Goal: Communication & Community: Answer question/provide support

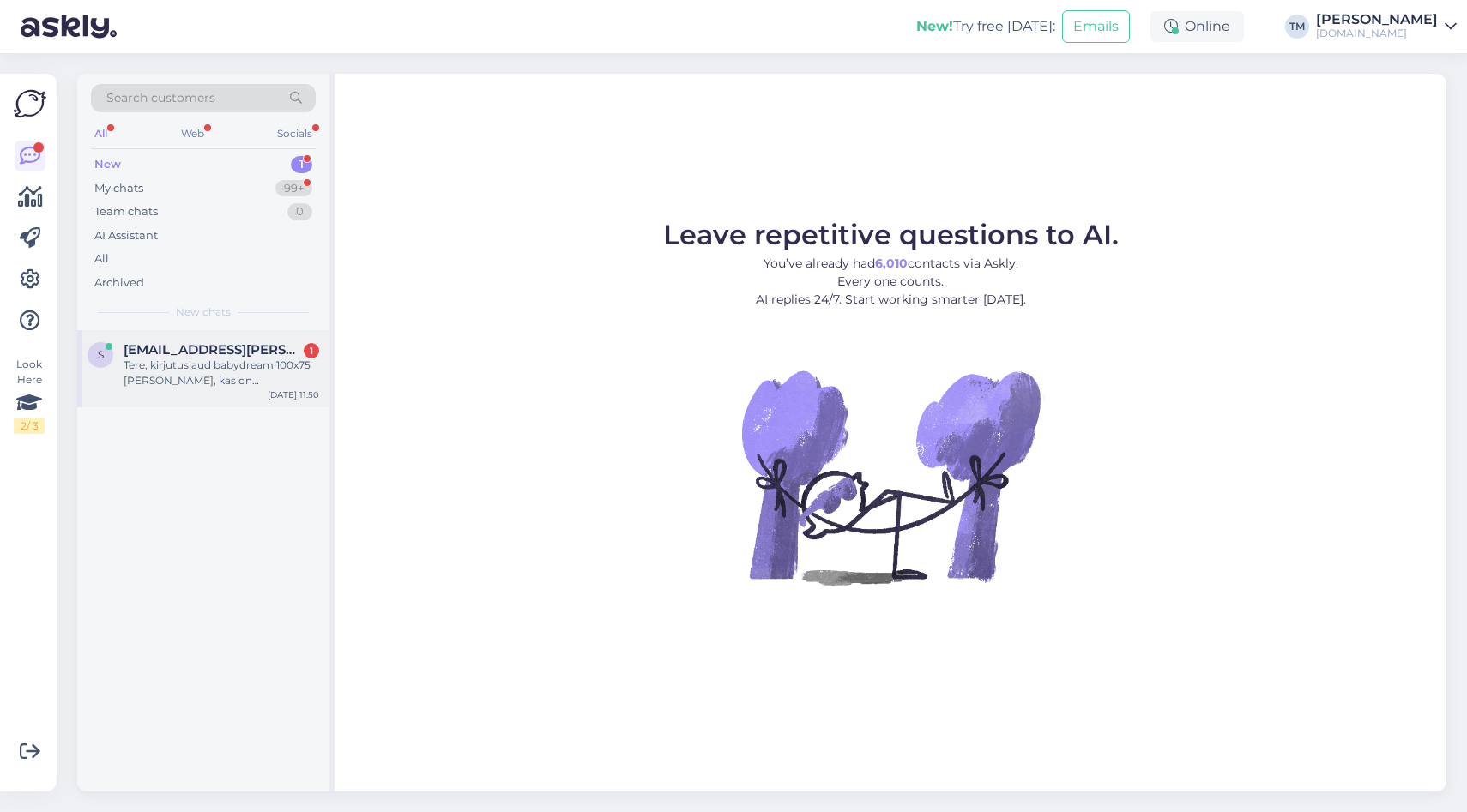
click at [280, 365] on div "Tere, kirjutuslaud babydream 100x75 [PERSON_NAME], kas on [PERSON_NAME] bronni …" at bounding box center [222, 372] width 196 height 31
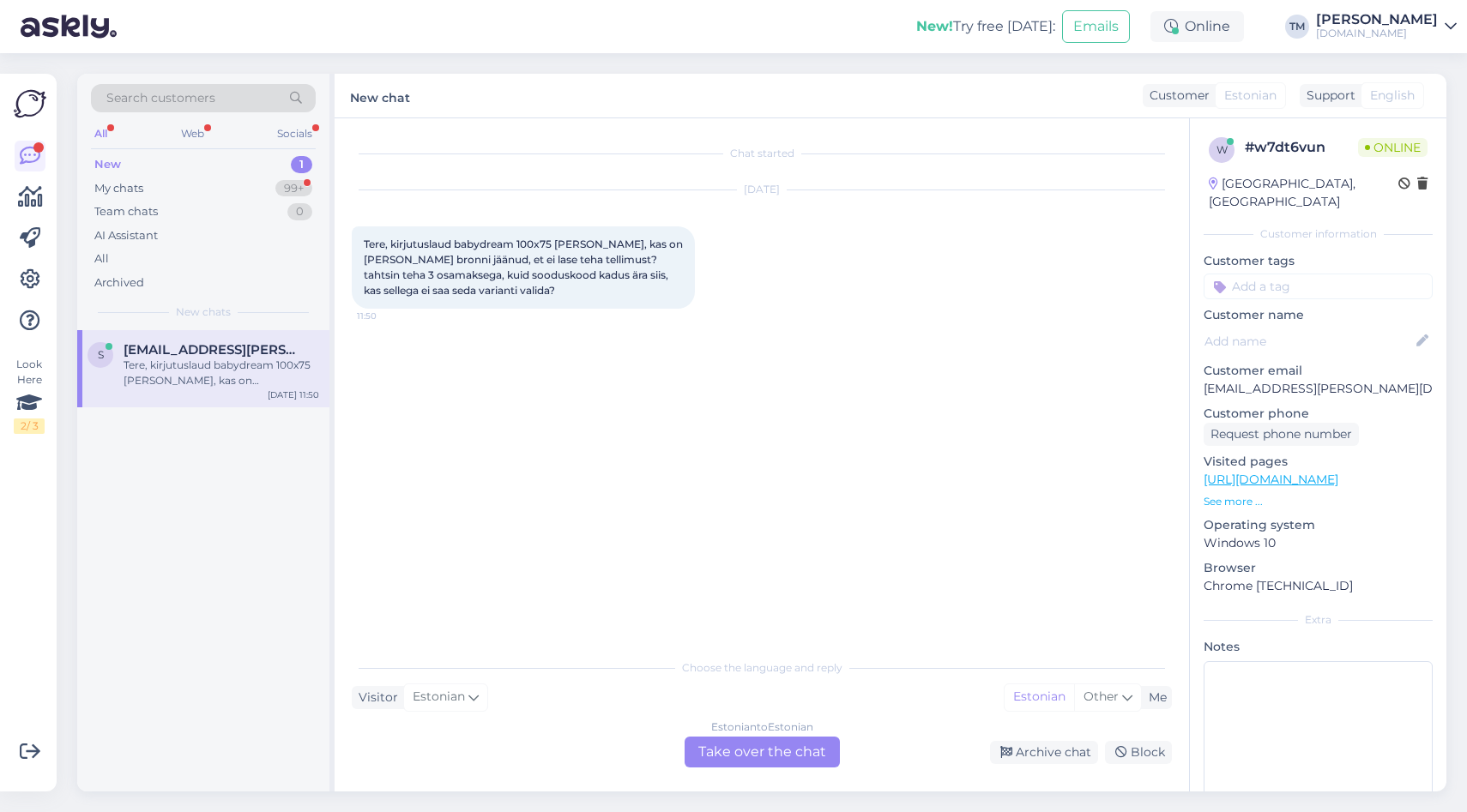
click at [775, 743] on div "Estonian to Estonian Take over the chat" at bounding box center [762, 752] width 155 height 31
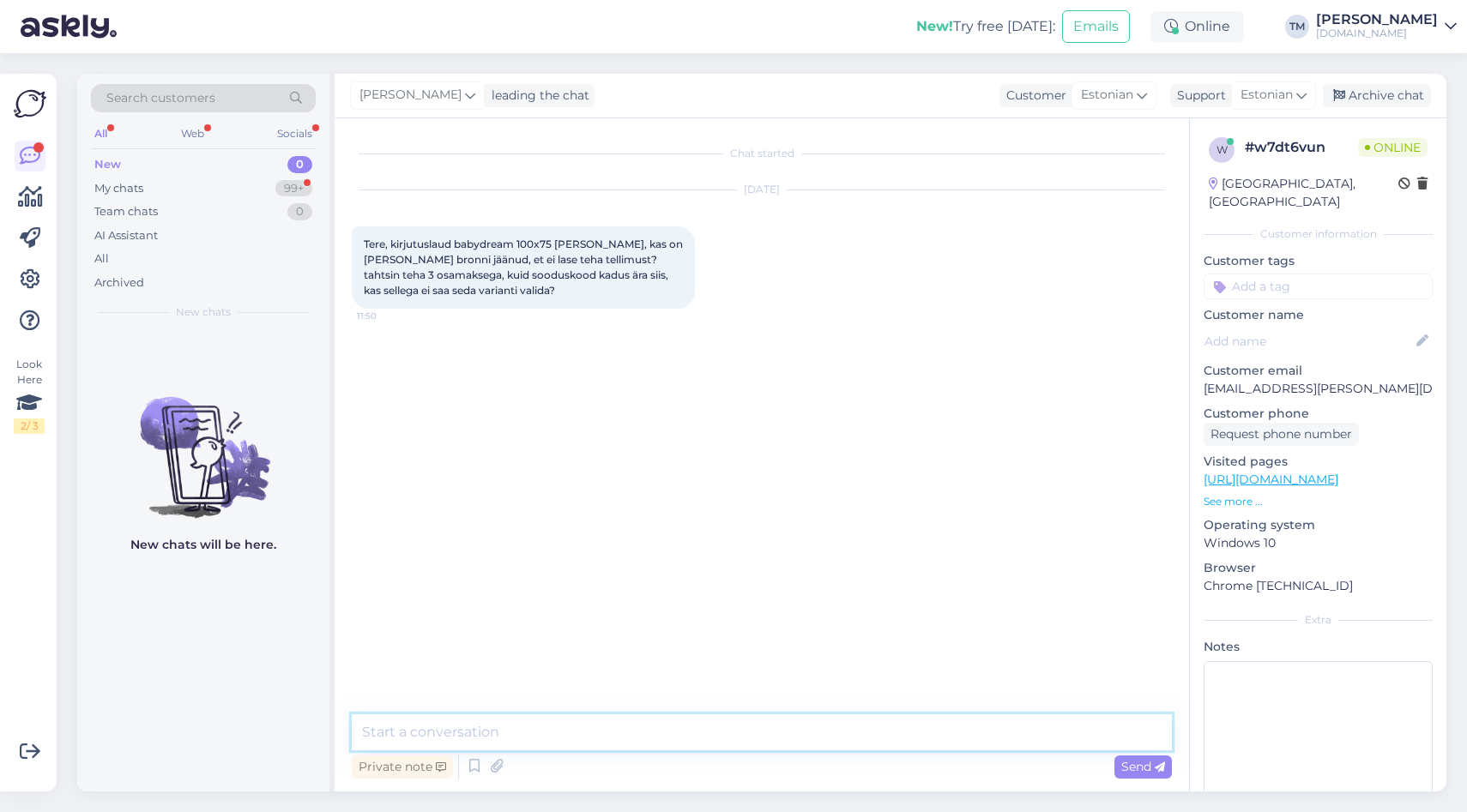
click at [533, 728] on textarea at bounding box center [761, 732] width 820 height 36
type textarea "Tere! Kohe vaatan."
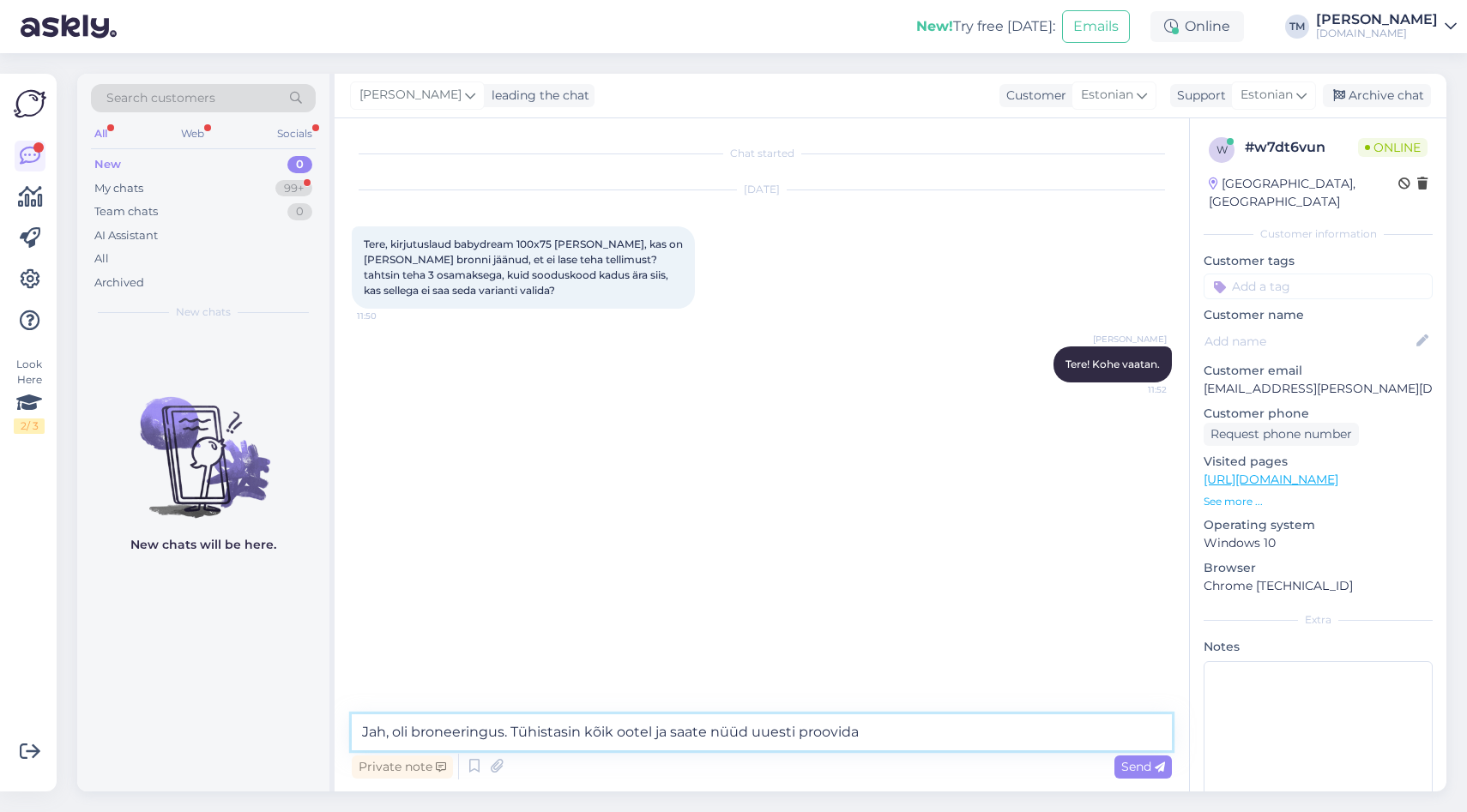
type textarea "Jah, oli broneeringus. Tühistasin kõik ootel ja saate nüüd uuesti proovida."
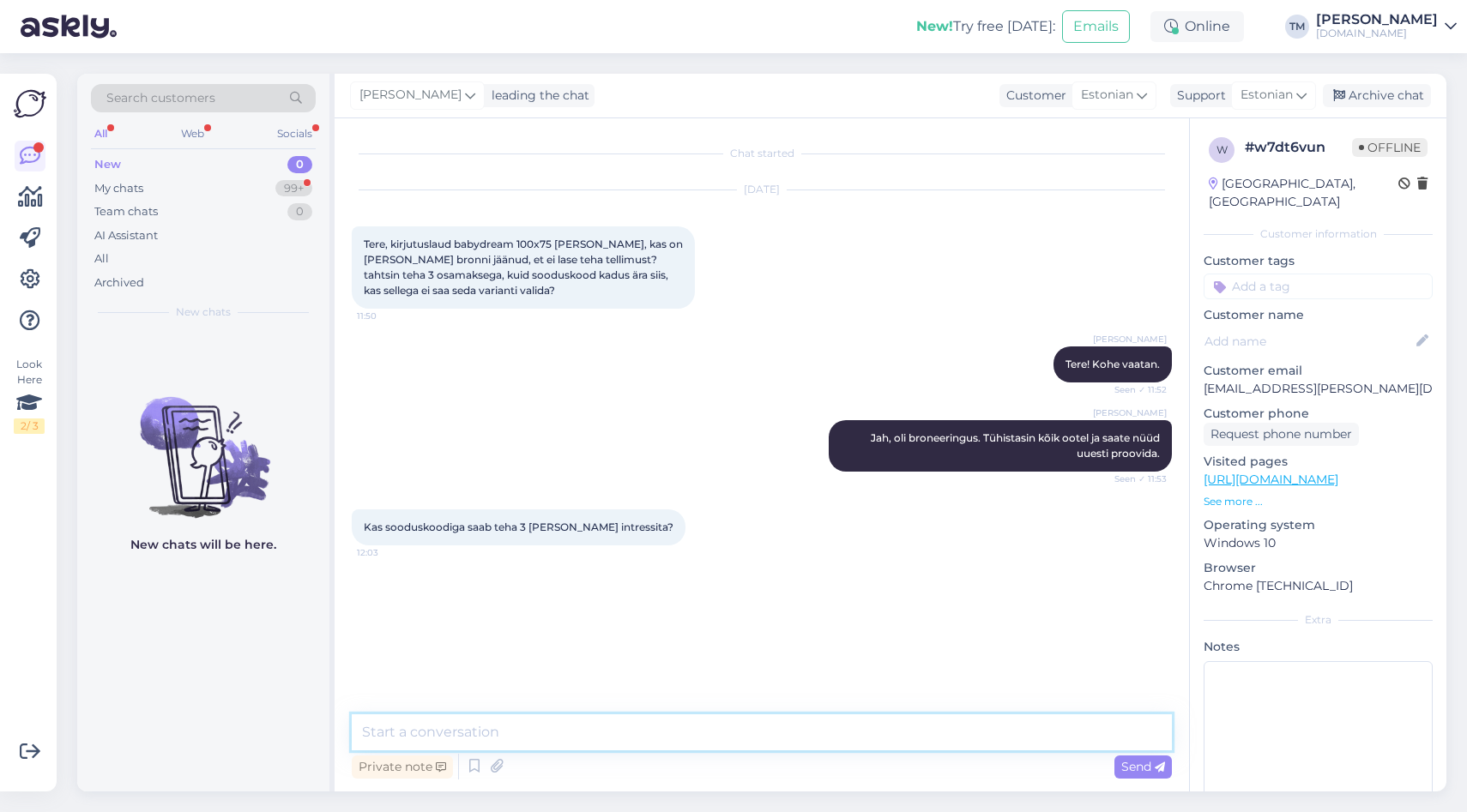
click at [448, 726] on textarea at bounding box center [761, 732] width 820 height 36
type textarea "[PERSON_NAME]"
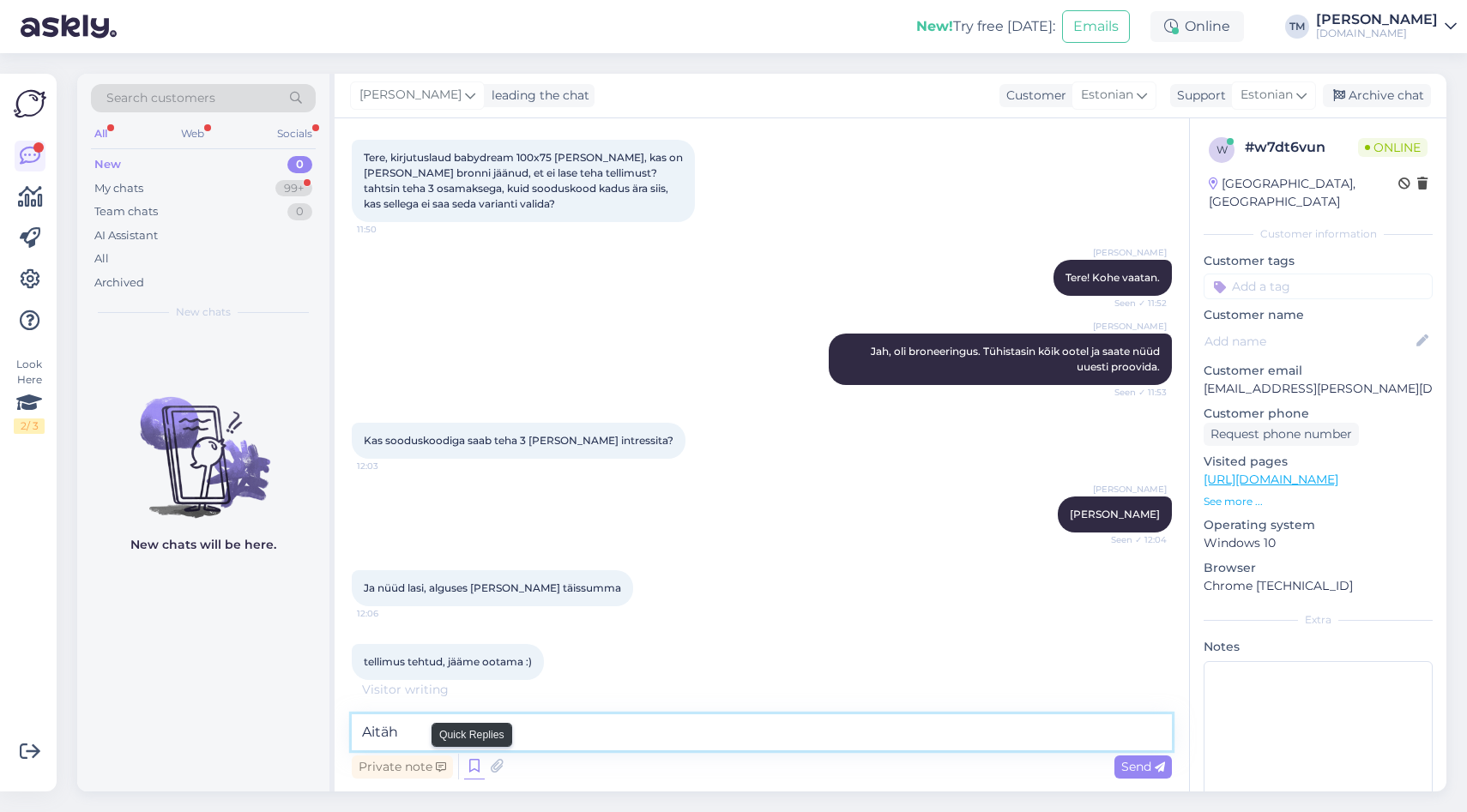
type textarea "Aitäh!"
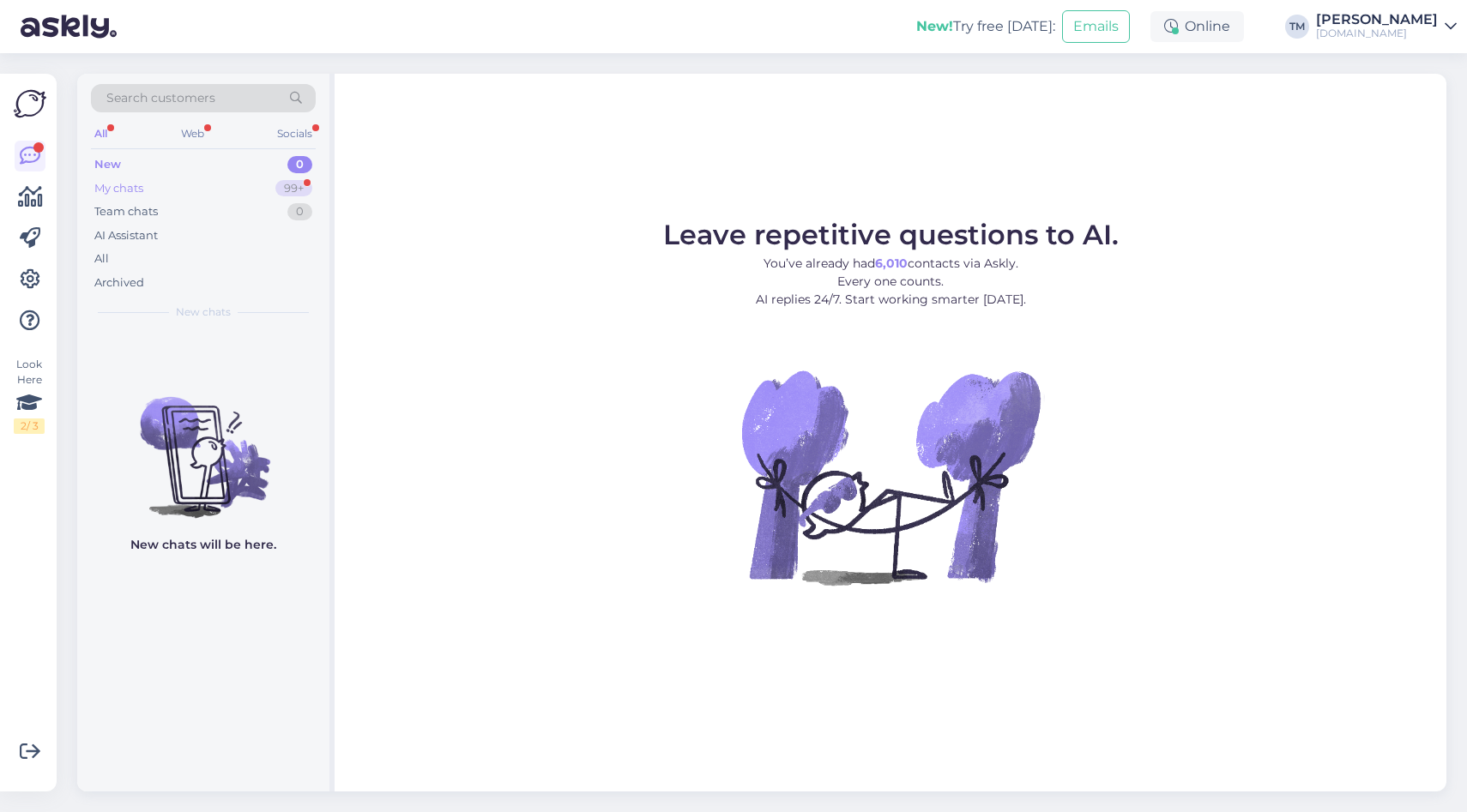
click at [178, 186] on div "My chats 99+" at bounding box center [203, 188] width 225 height 24
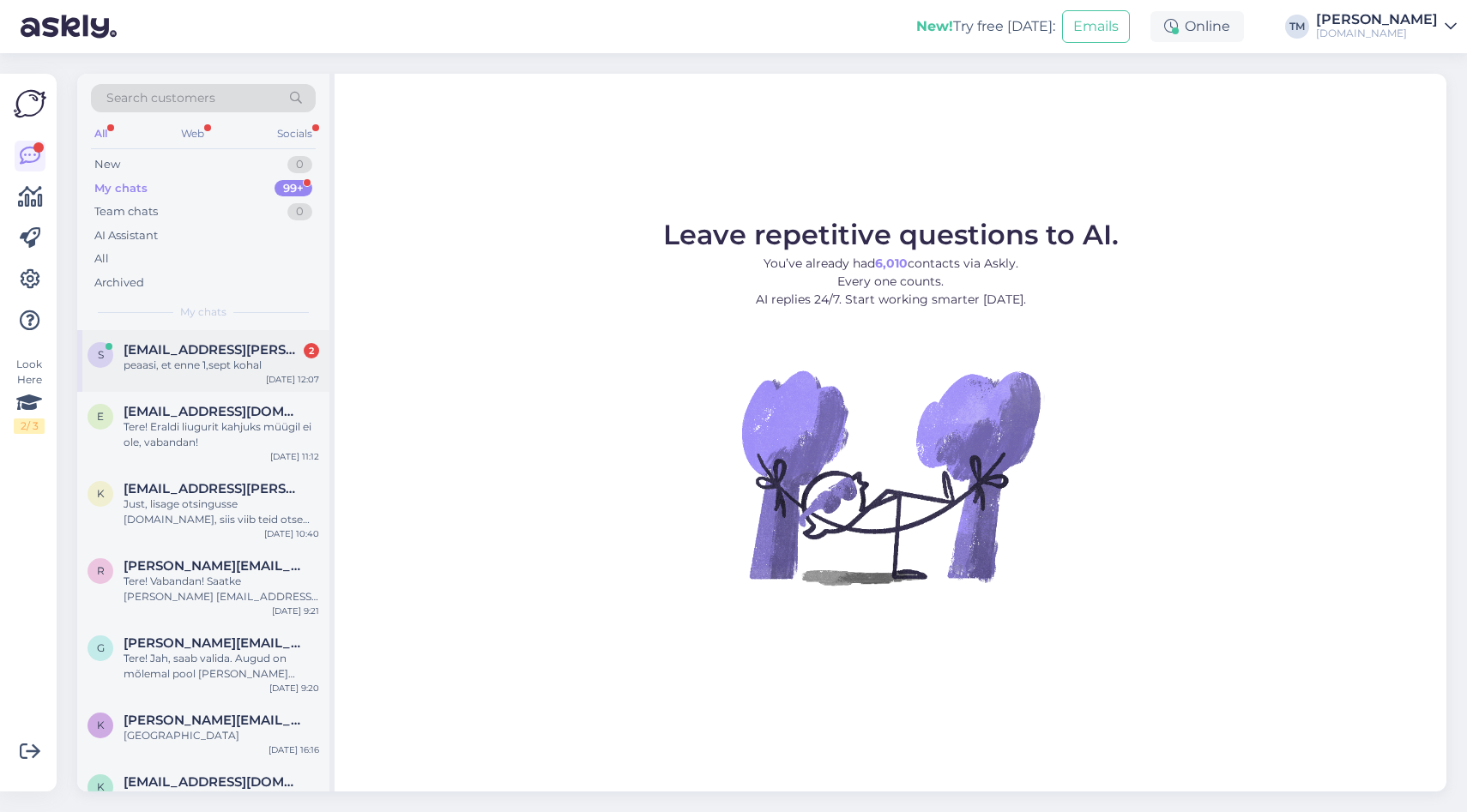
click at [251, 357] on span "[EMAIL_ADDRESS][PERSON_NAME][DOMAIN_NAME]" at bounding box center [213, 350] width 178 height 15
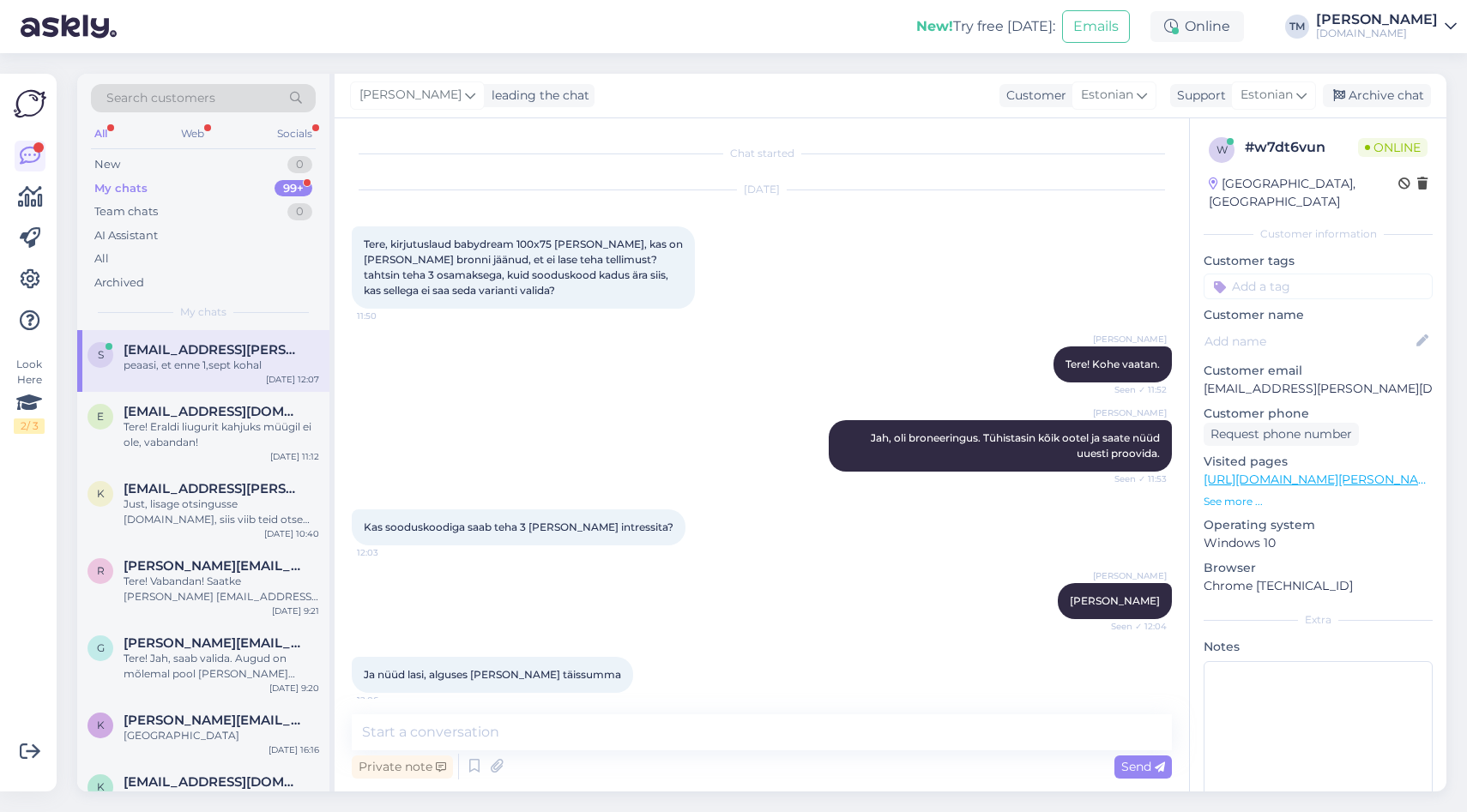
scroll to position [308, 0]
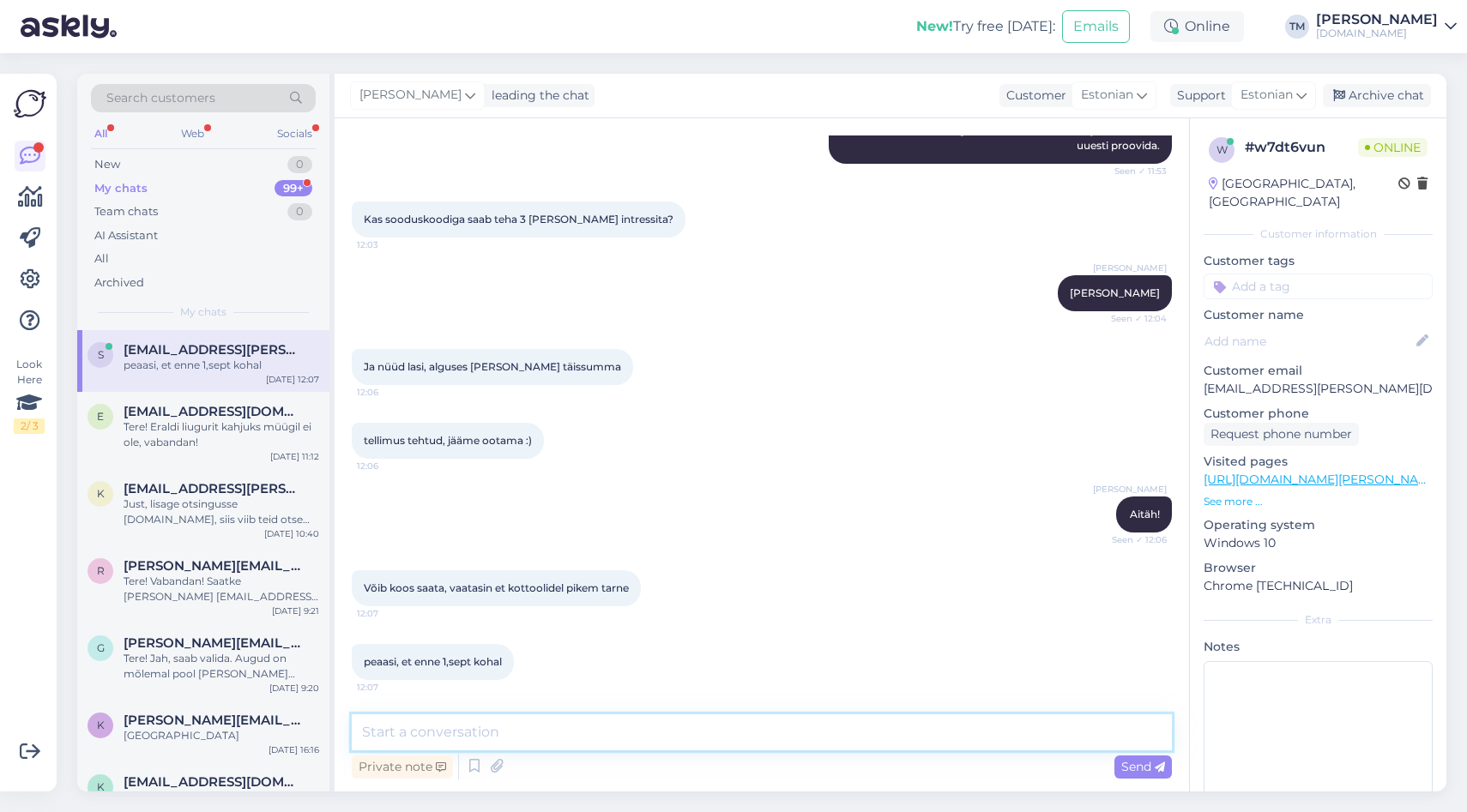
click at [474, 735] on textarea at bounding box center [761, 732] width 820 height 36
type textarea "K"
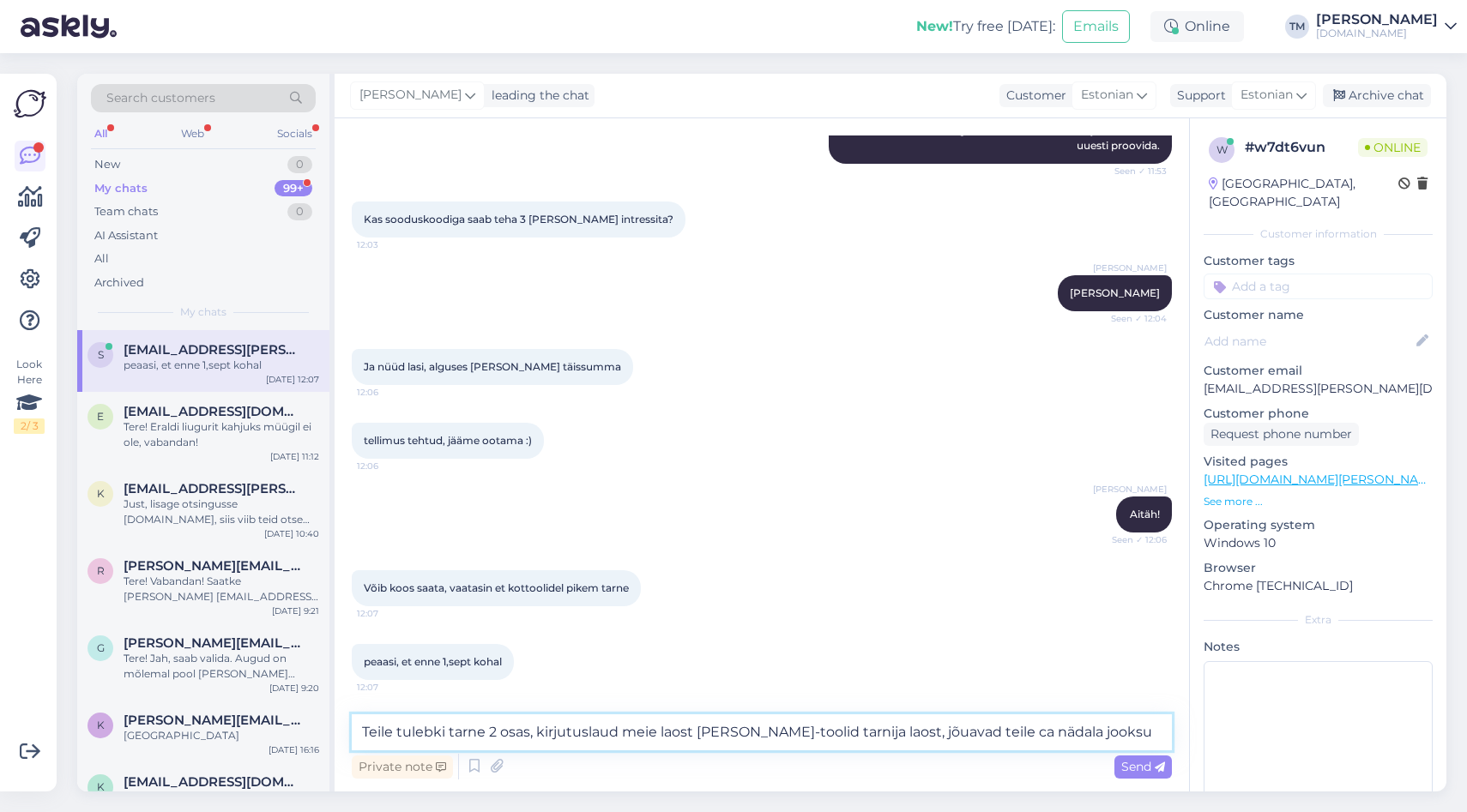
type textarea "Teile tulebki tarne 2 osas, kirjutuslaud meie laost [PERSON_NAME]-toolid tarnij…"
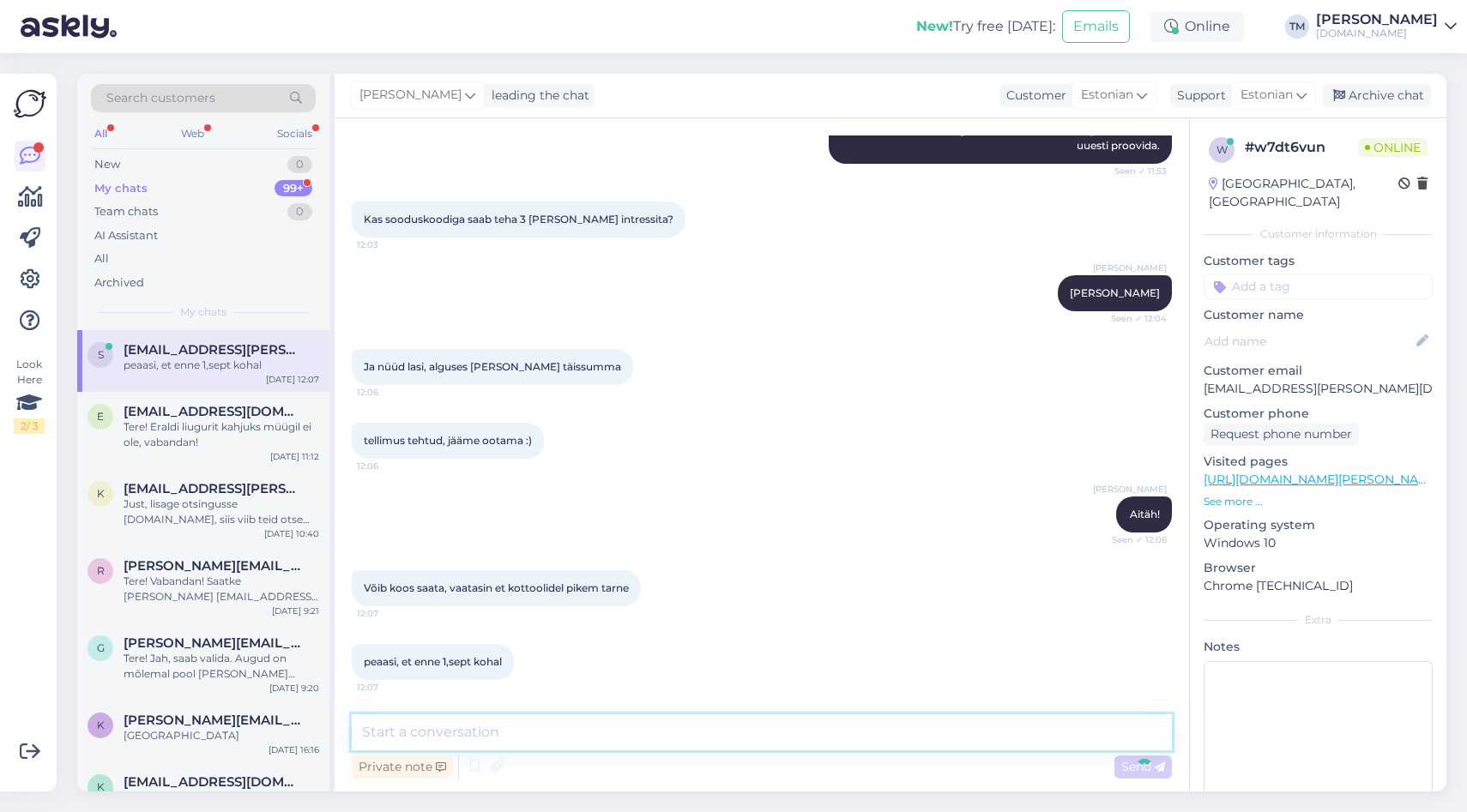
scroll to position [397, 0]
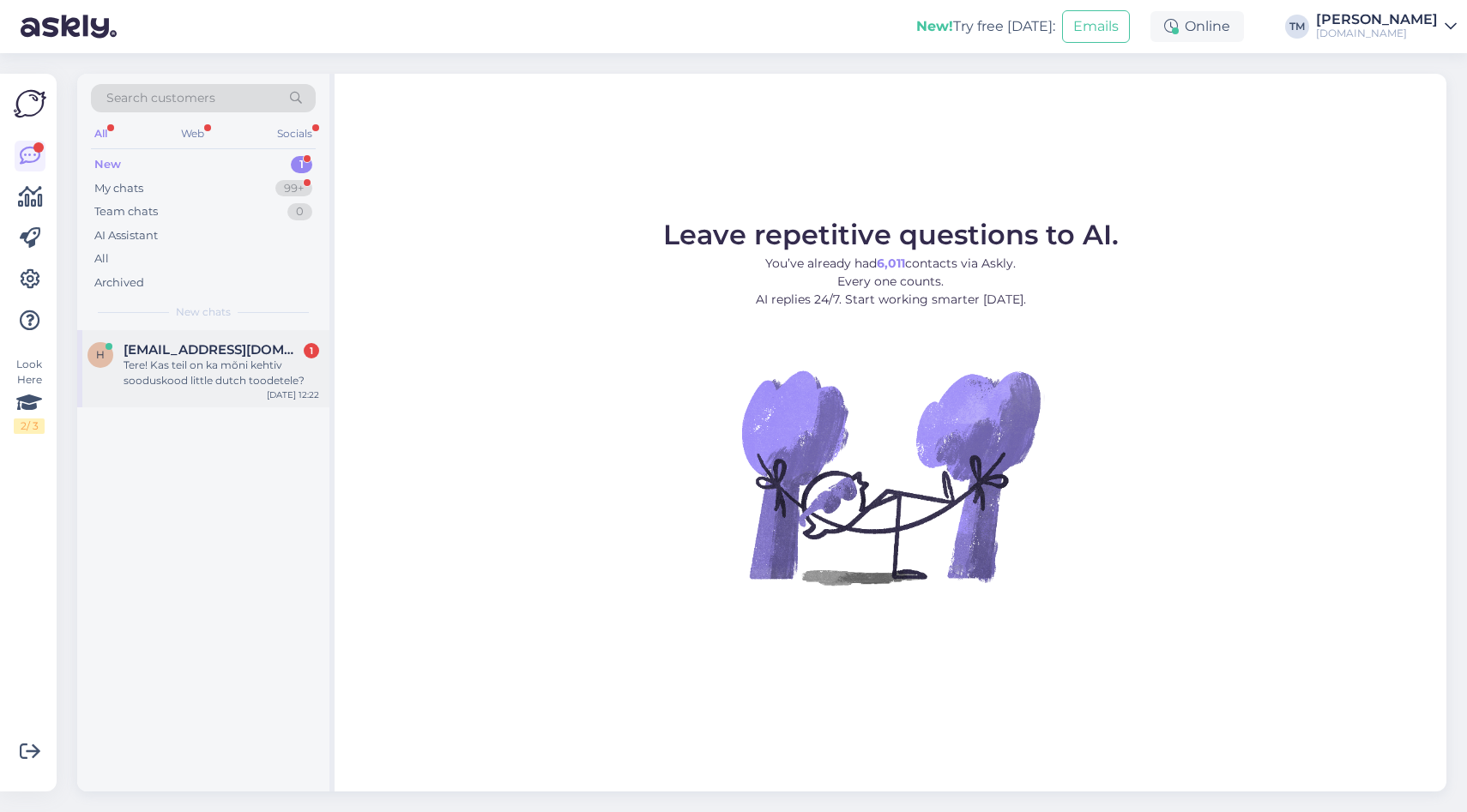
click at [191, 365] on div "Tere! Kas teil on ka mõni kehtiv sooduskood little dutch toodetele?" at bounding box center [222, 372] width 196 height 31
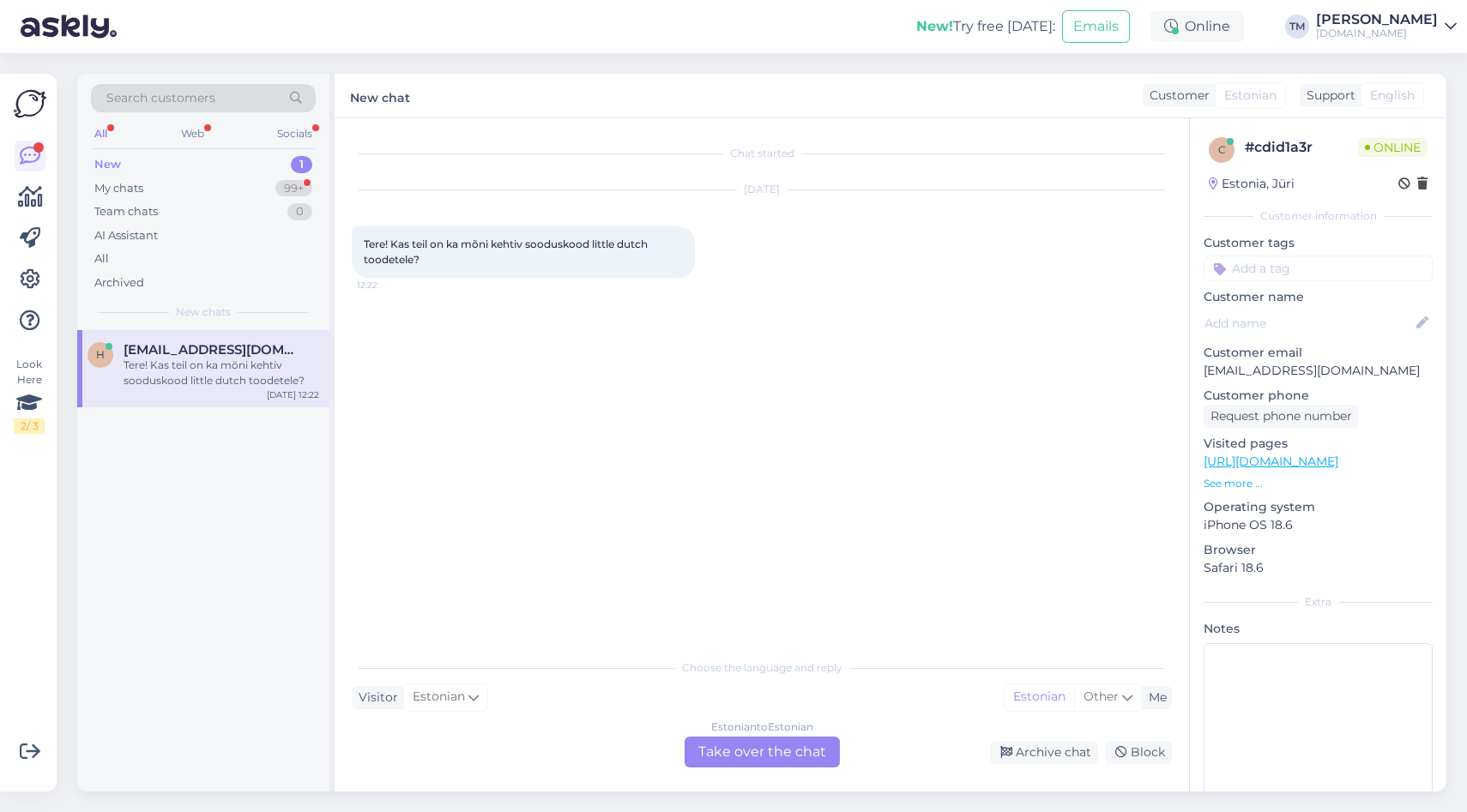
click at [745, 749] on div "Estonian to Estonian Take over the chat" at bounding box center [762, 752] width 155 height 31
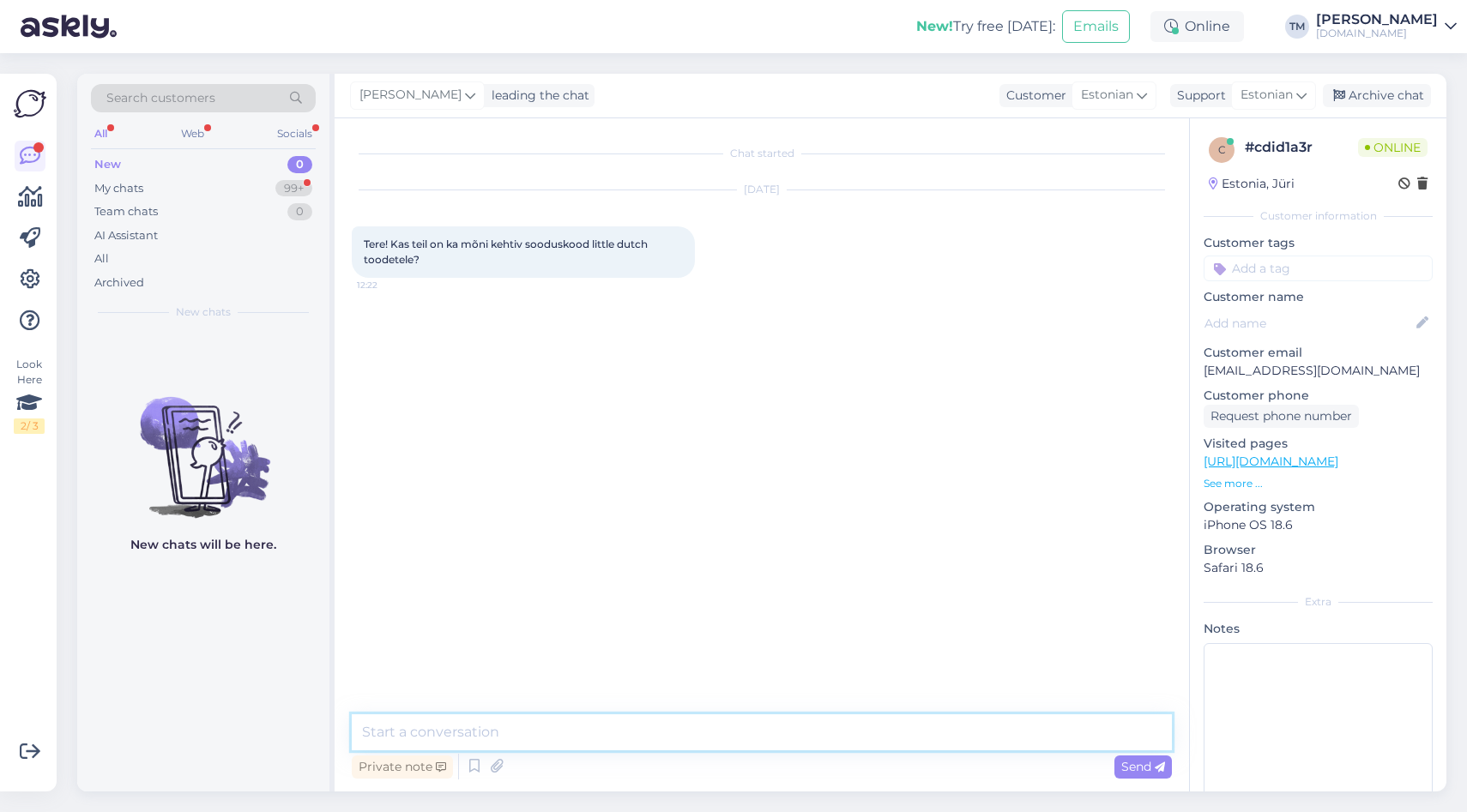
click at [714, 728] on textarea at bounding box center [761, 732] width 820 height 36
drag, startPoint x: 1330, startPoint y: 378, endPoint x: 1201, endPoint y: 375, distance: 129.0
click at [1201, 375] on div "c # cdid1a3r Online Estonia, Jüri Customer information Customer tags Customer n…" at bounding box center [1318, 470] width 257 height 705
copy p "hmaalid@gmail.com"
click at [402, 730] on textarea "Tere! Sooduskood TERE2025 peaks kehtima" at bounding box center [761, 732] width 820 height 36
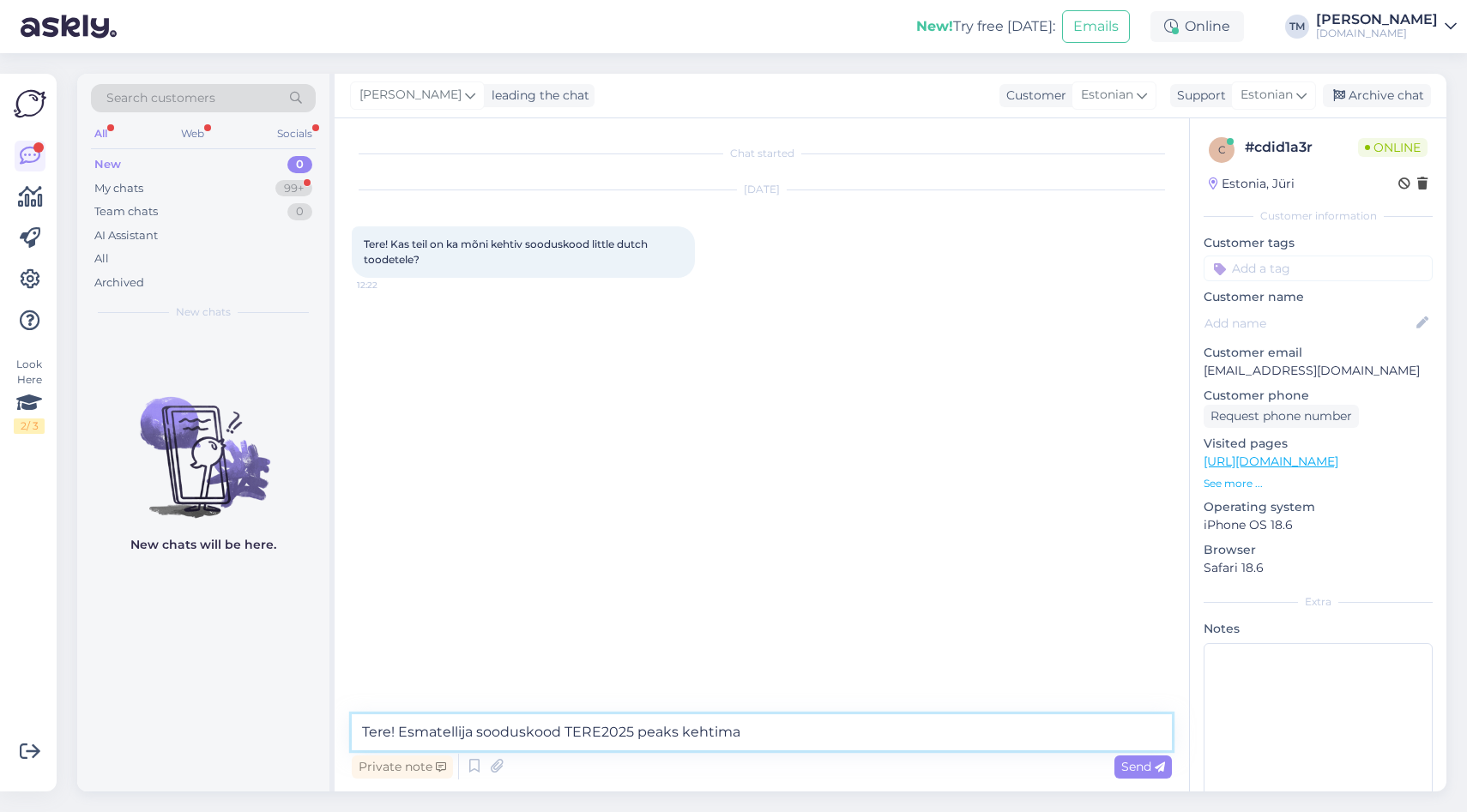
click at [795, 733] on textarea "Tere! Esmatellija sooduskood TERE2025 peaks kehtima" at bounding box center [761, 732] width 820 height 36
type textarea "Tere! Esmatellija sooduskood TERE2025 peaks kehtima :)"
